Goal: Task Accomplishment & Management: Complete application form

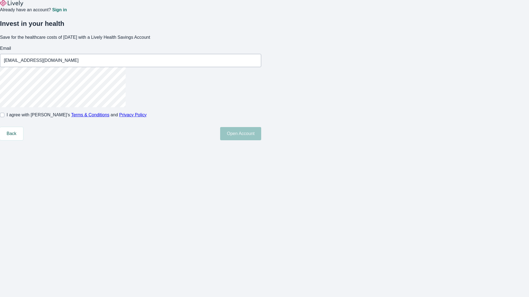
click at [4, 117] on input "I agree with Lively’s Terms & Conditions and Privacy Policy" at bounding box center [2, 115] width 4 height 4
checkbox input "true"
click at [261, 140] on button "Open Account" at bounding box center [240, 133] width 41 height 13
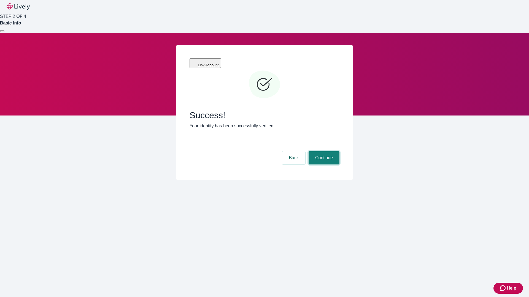
click at [323, 152] on button "Continue" at bounding box center [324, 158] width 31 height 13
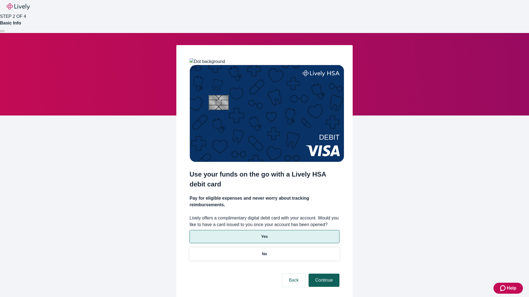
click at [264, 234] on p "Yes" at bounding box center [264, 237] width 7 height 6
click at [323, 274] on button "Continue" at bounding box center [324, 280] width 31 height 13
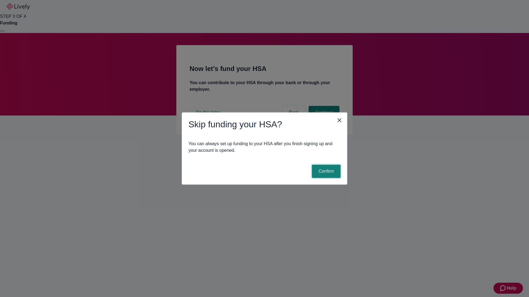
click at [325, 172] on button "Confirm" at bounding box center [326, 171] width 29 height 13
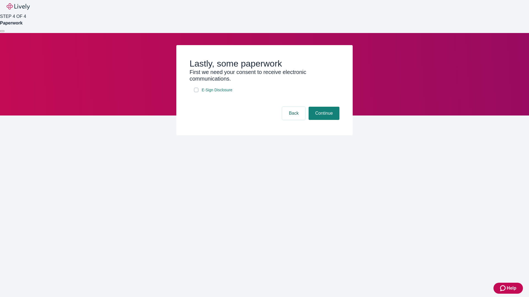
click at [196, 92] on input "E-Sign Disclosure" at bounding box center [196, 90] width 4 height 4
checkbox input "true"
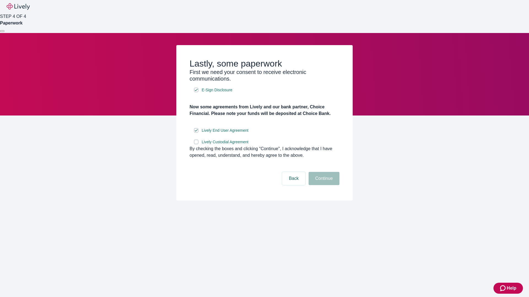
click at [196, 144] on input "Lively Custodial Agreement" at bounding box center [196, 142] width 4 height 4
checkbox input "true"
click at [323, 185] on button "Continue" at bounding box center [324, 178] width 31 height 13
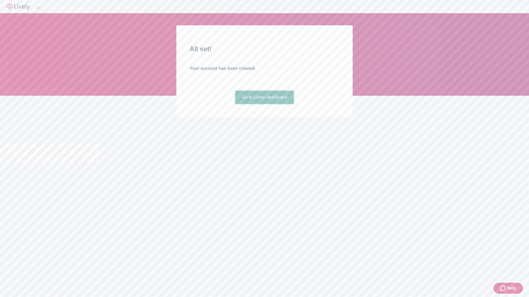
click at [264, 104] on link "Go to Lively dashboard" at bounding box center [264, 97] width 59 height 13
